Goal: Task Accomplishment & Management: Use online tool/utility

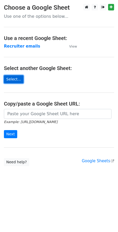
click at [11, 80] on link "Select..." at bounding box center [14, 79] width 20 height 8
click at [16, 78] on link "Select..." at bounding box center [14, 79] width 20 height 8
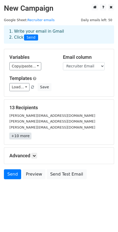
click at [19, 139] on link "+10 more" at bounding box center [20, 136] width 22 height 7
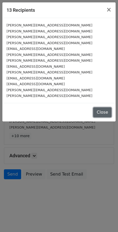
click at [107, 110] on button "Close" at bounding box center [102, 112] width 18 height 10
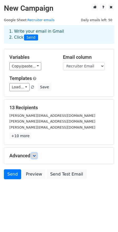
click at [36, 156] on icon at bounding box center [34, 155] width 3 height 3
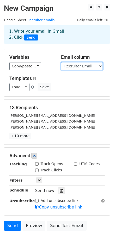
click at [80, 65] on select "Recruiter Email Subject Line Email Body" at bounding box center [82, 66] width 42 height 8
click at [61, 62] on select "Recruiter Email Subject Line Email Body" at bounding box center [82, 66] width 42 height 8
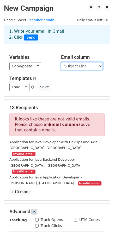
click at [73, 65] on select "Recruiter Email Subject Line Email Body" at bounding box center [82, 66] width 42 height 8
select select "Recruiter Email"
click at [61, 62] on select "Recruiter Email Subject Line Email Body" at bounding box center [82, 66] width 42 height 8
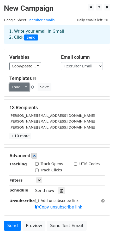
click at [23, 90] on link "Load..." at bounding box center [19, 87] width 20 height 8
click at [25, 87] on link "Load..." at bounding box center [19, 87] width 20 height 8
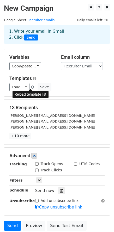
click at [31, 86] on span at bounding box center [32, 87] width 3 height 3
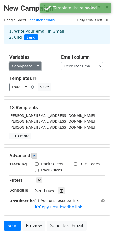
click at [31, 67] on link "Copy/paste..." at bounding box center [25, 66] width 32 height 8
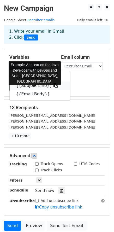
click at [34, 87] on link "{{Subject Line}}" at bounding box center [40, 85] width 61 height 8
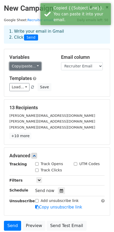
click at [23, 66] on link "Copy/paste..." at bounding box center [25, 66] width 32 height 8
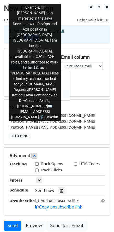
click at [29, 93] on link "{{Email Body}}" at bounding box center [40, 94] width 61 height 8
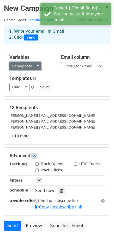
click at [33, 65] on link "Copy/paste..." at bounding box center [25, 66] width 32 height 8
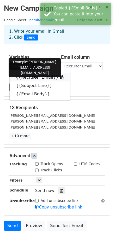
click at [33, 74] on link "{{Recruiter Email}}" at bounding box center [40, 77] width 61 height 8
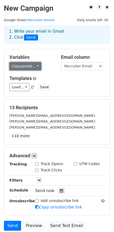
click at [26, 69] on link "Copy/paste..." at bounding box center [25, 66] width 32 height 8
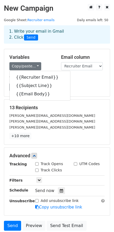
click at [69, 82] on div "Templates Load... No templates saved Save" at bounding box center [56, 83] width 103 height 16
